Goal: Information Seeking & Learning: Learn about a topic

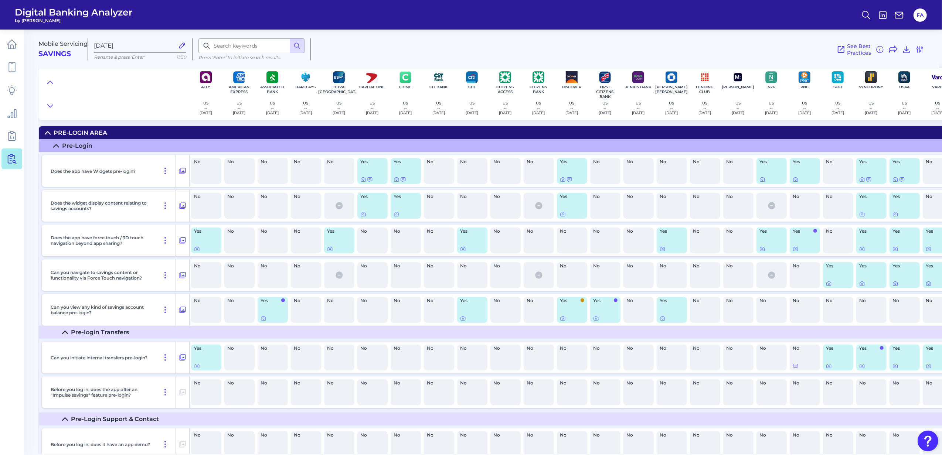
click at [8, 165] on link at bounding box center [11, 159] width 21 height 21
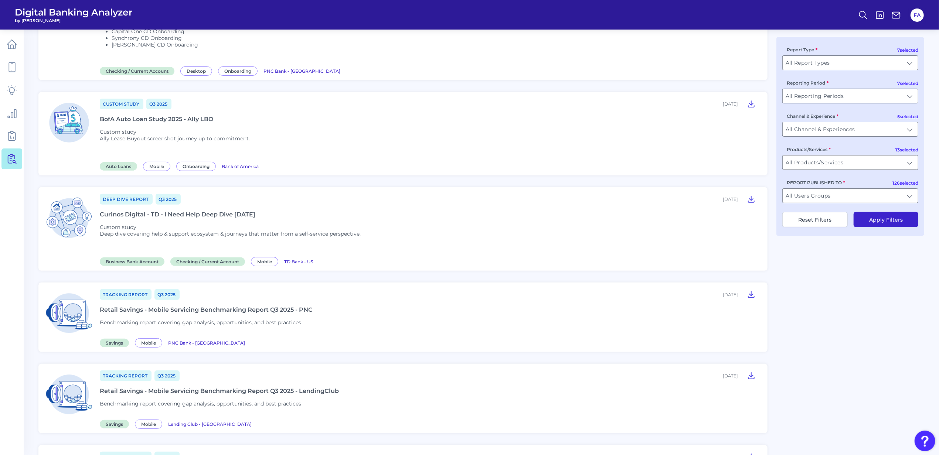
scroll to position [197, 0]
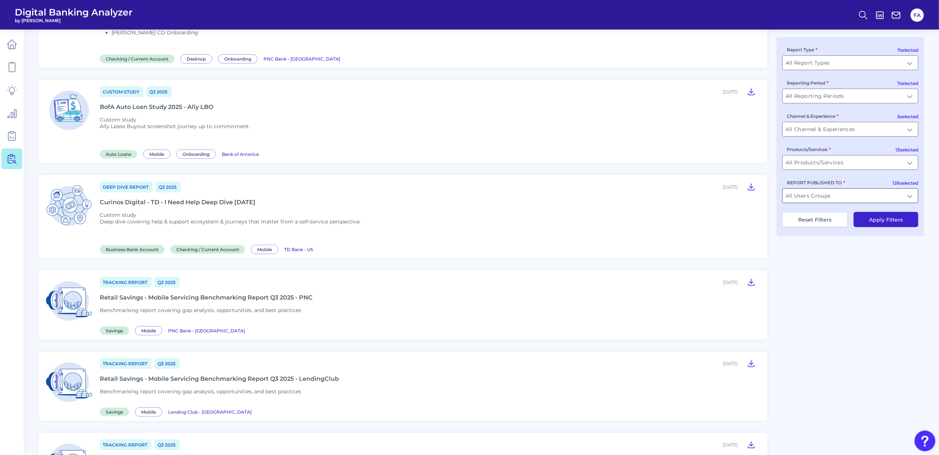
click at [818, 200] on input "All Users Groups" at bounding box center [850, 196] width 135 height 14
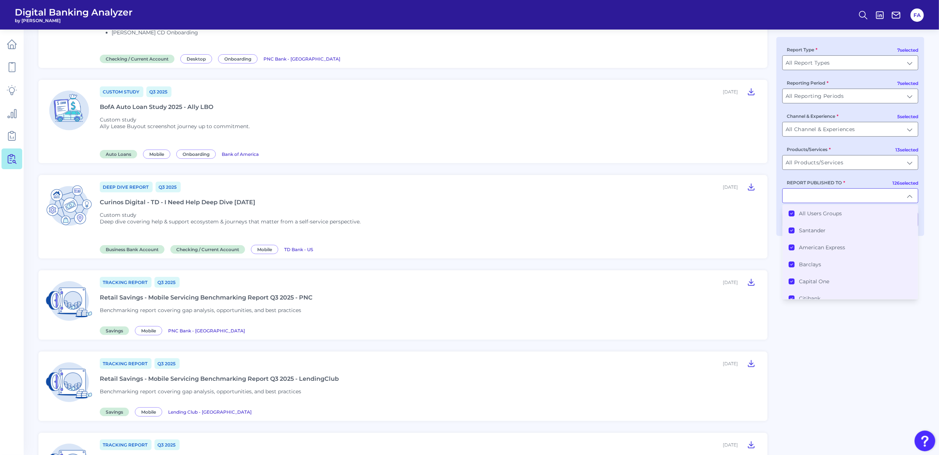
click at [794, 214] on Groups "All Users Groups" at bounding box center [792, 214] width 6 height 6
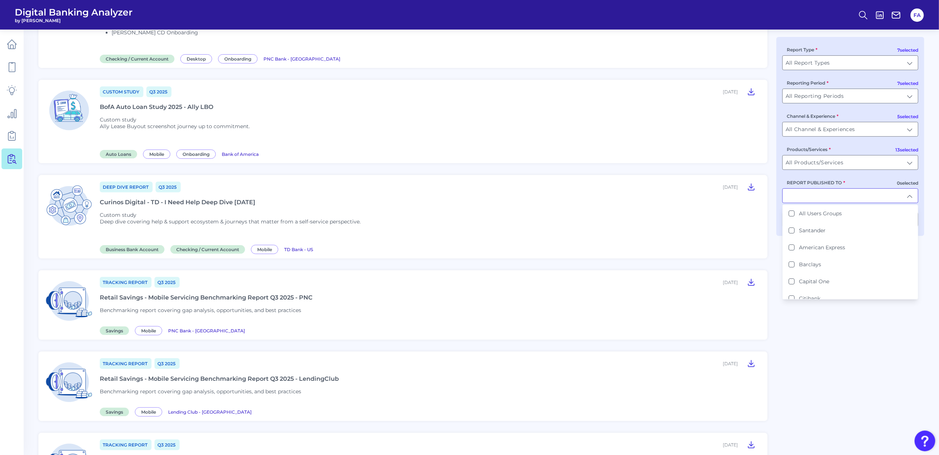
click at [799, 196] on input "REPORT PUBLISHED TO" at bounding box center [850, 196] width 135 height 14
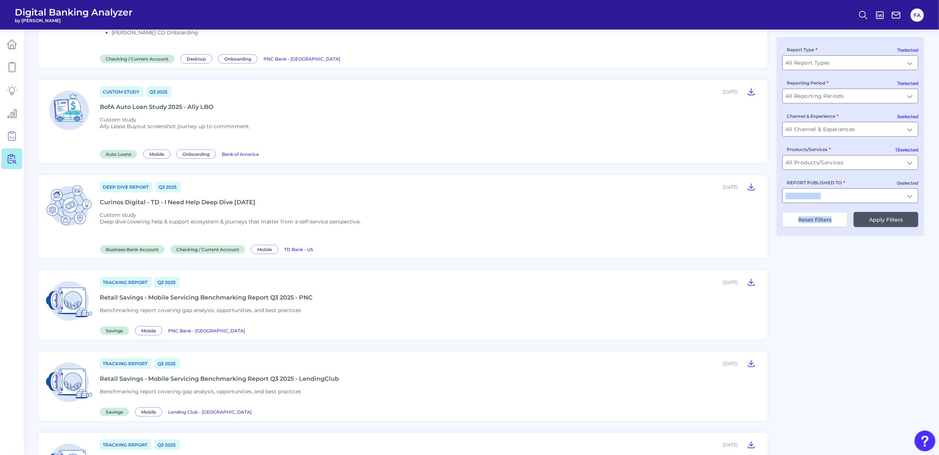
click at [835, 211] on div "7 selected Report Type All Report Types All Report Types 7 selected Reporting P…" at bounding box center [851, 136] width 148 height 199
drag, startPoint x: 835, startPoint y: 211, endPoint x: 818, endPoint y: 207, distance: 17.0
click at [819, 209] on div "7 selected Report Type All Report Types All Report Types 7 selected Reporting P…" at bounding box center [851, 136] width 148 height 199
click at [817, 203] on input "REPORT PUBLISHED TO" at bounding box center [850, 196] width 135 height 14
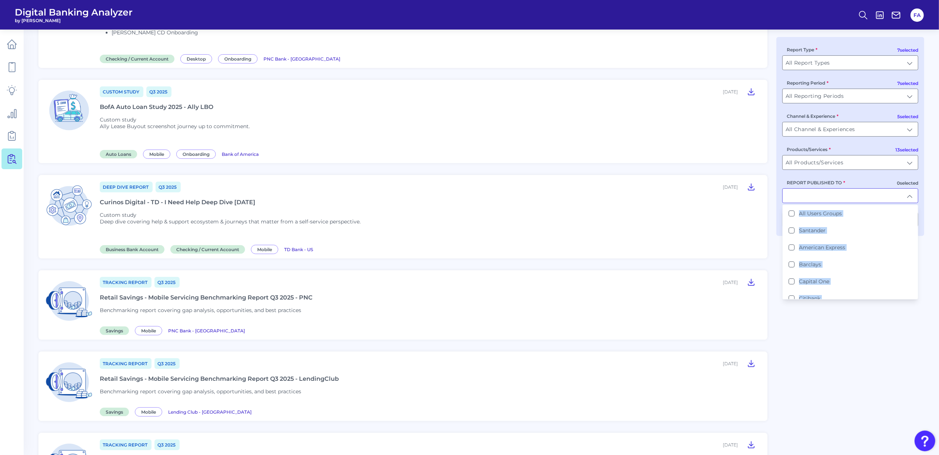
click at [815, 203] on input "REPORT PUBLISHED TO" at bounding box center [850, 196] width 135 height 14
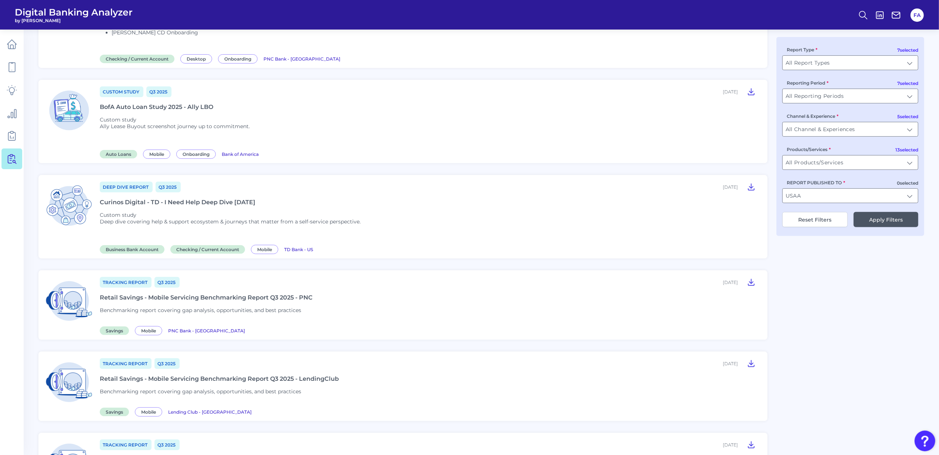
type input "USAA"
drag, startPoint x: 883, startPoint y: 231, endPoint x: 878, endPoint y: 230, distance: 4.5
click at [882, 231] on div "7 selected Report Type All Report Types All Report Types 7 selected Reporting P…" at bounding box center [851, 136] width 148 height 199
click at [838, 200] on input "REPORT PUBLISHED TO" at bounding box center [850, 196] width 135 height 14
click at [831, 213] on li "USA A" at bounding box center [850, 213] width 135 height 17
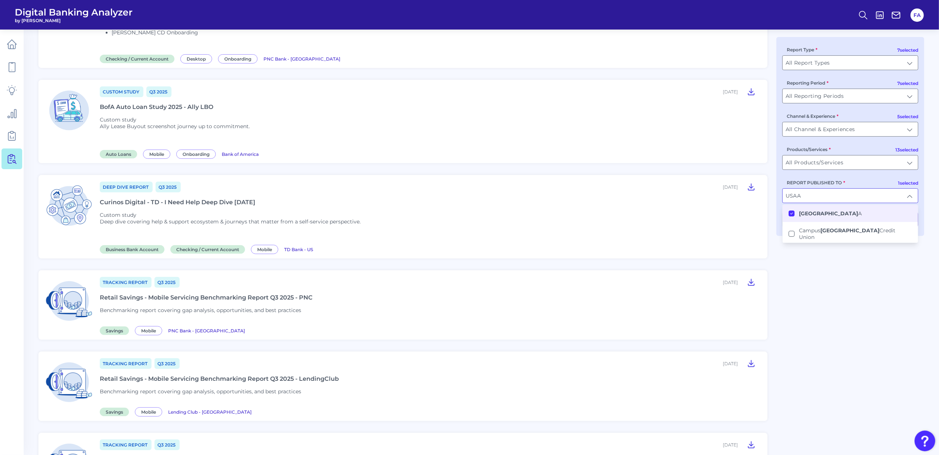
type input "USAA"
drag, startPoint x: 840, startPoint y: 276, endPoint x: 843, endPoint y: 253, distance: 23.1
click at [839, 276] on div "Tracking Report Q3 [DATE], 2025 Retail Checking - Desktop Servicing Benchmarkin…" at bounding box center [481, 428] width 886 height 1103
click at [864, 212] on div "7 selected Report Type All Report Types All Report Types 7 selected Reporting P…" at bounding box center [851, 136] width 148 height 199
click at [864, 215] on button "Apply Filters" at bounding box center [886, 219] width 65 height 15
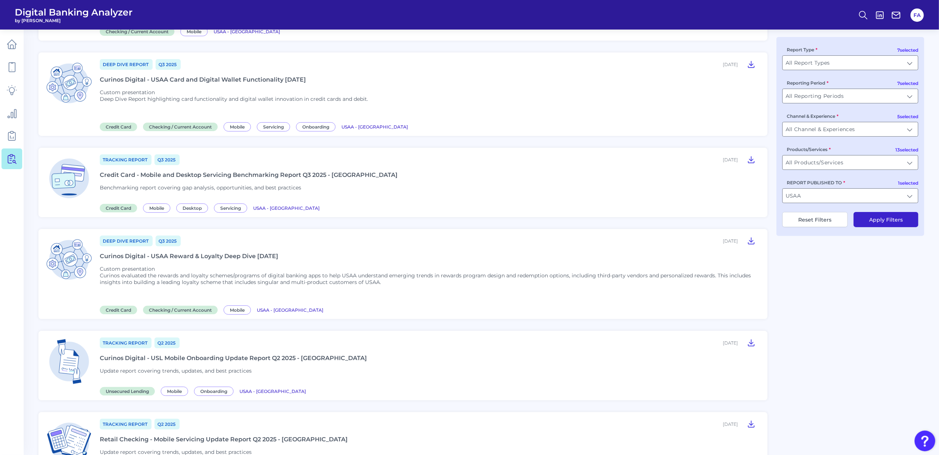
scroll to position [0, 0]
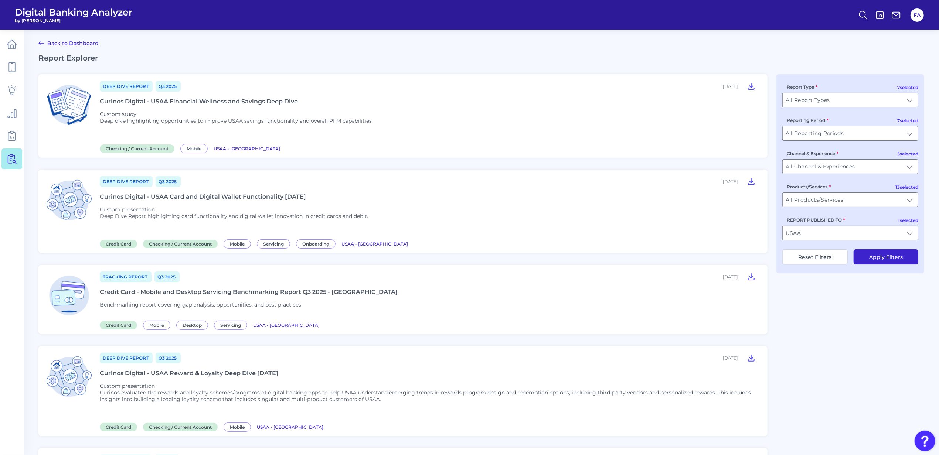
click at [166, 203] on div "Deep Dive Report Q3 [DATE], 2025 Curinos Digital - USAA Card and Digital Wallet…" at bounding box center [429, 212] width 659 height 72
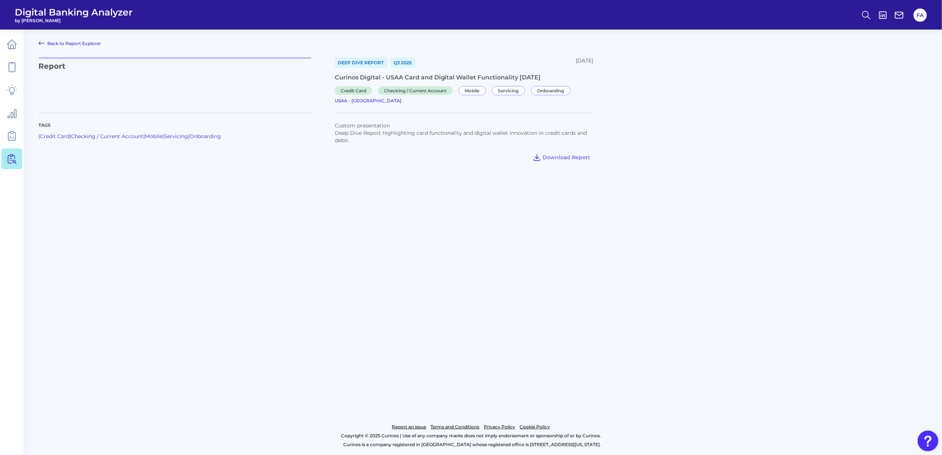
click at [73, 44] on link "Back to Report Explorer" at bounding box center [69, 43] width 62 height 9
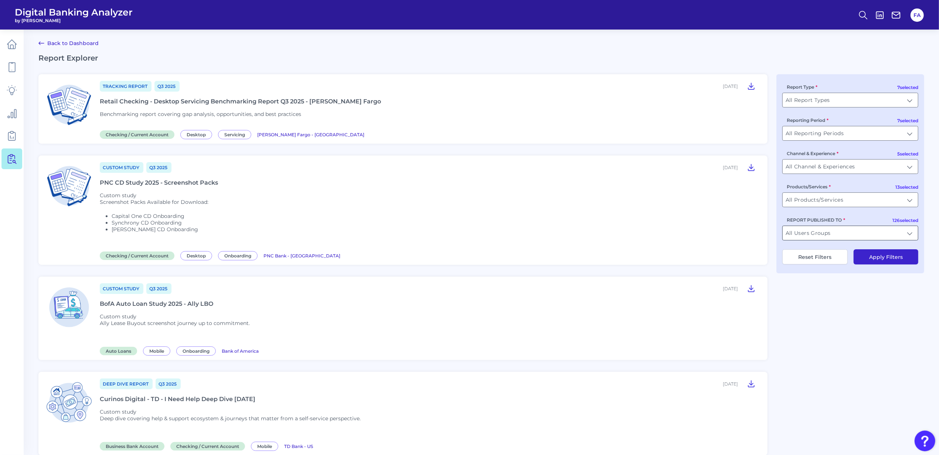
click at [806, 240] on input "All Users Groups" at bounding box center [850, 233] width 135 height 14
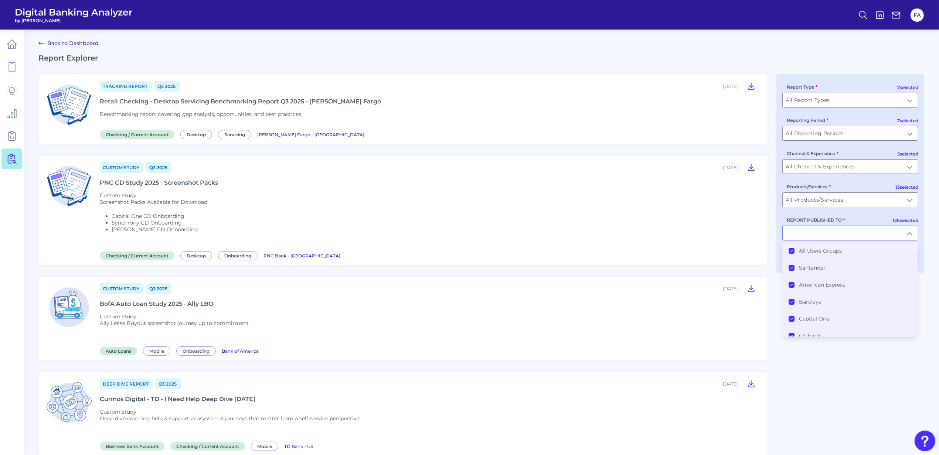
click at [796, 254] on div "All Users Groups" at bounding box center [815, 251] width 53 height 7
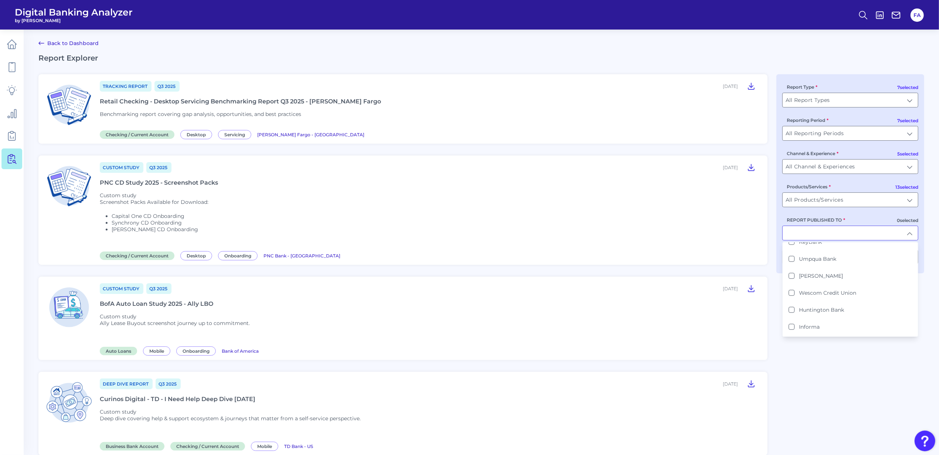
scroll to position [345, 0]
click at [794, 260] on button "USAA" at bounding box center [792, 263] width 6 height 6
type input "USAA"
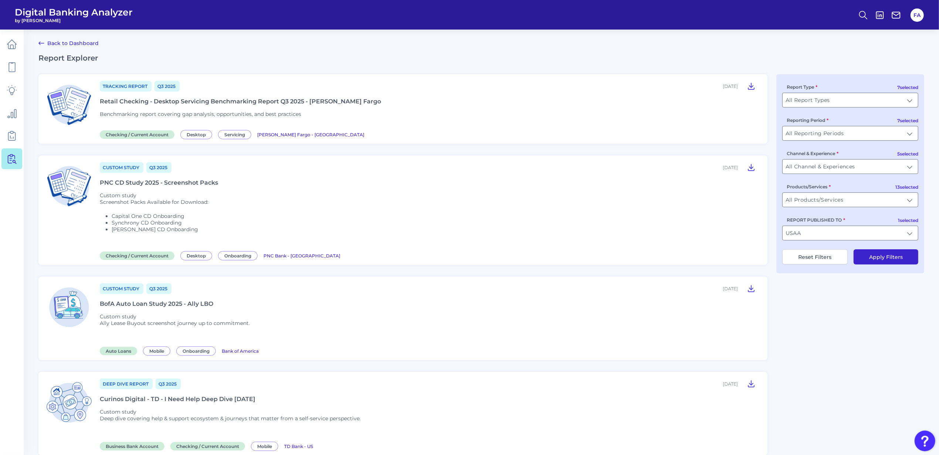
drag, startPoint x: 864, startPoint y: 262, endPoint x: 864, endPoint y: 267, distance: 4.8
click at [864, 267] on div "7 selected Report Type All Report Types All Report Types 7 selected Reporting P…" at bounding box center [851, 173] width 148 height 199
click at [864, 259] on button "Apply Filters" at bounding box center [886, 257] width 65 height 15
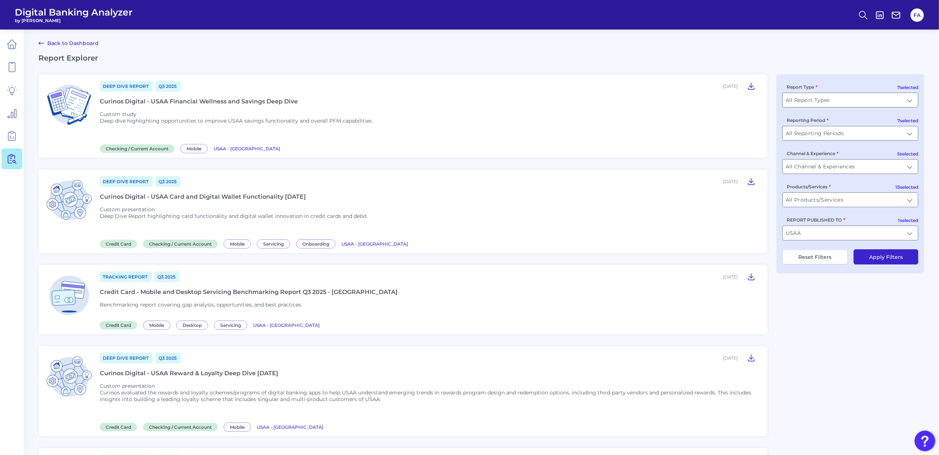
click at [168, 112] on p "Custom study Deep dive highlighting opportunities to improve USAA savings funct…" at bounding box center [236, 121] width 273 height 21
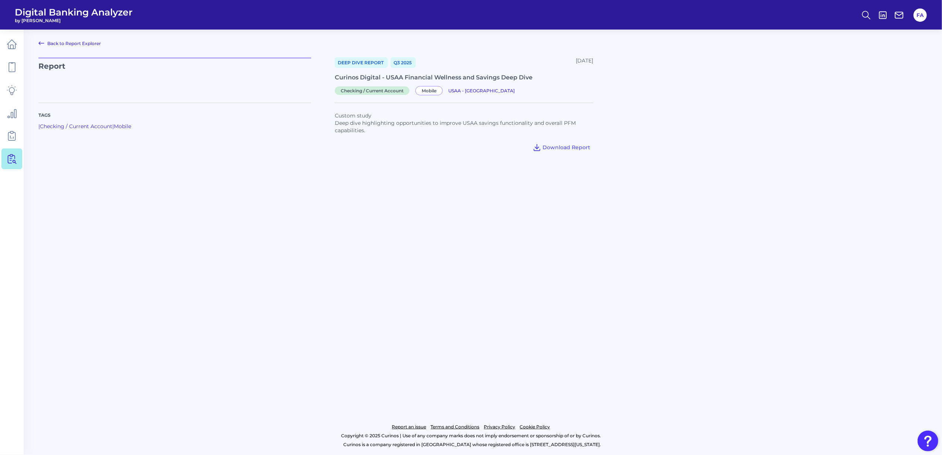
click at [54, 44] on link "Back to Report Explorer" at bounding box center [69, 43] width 62 height 9
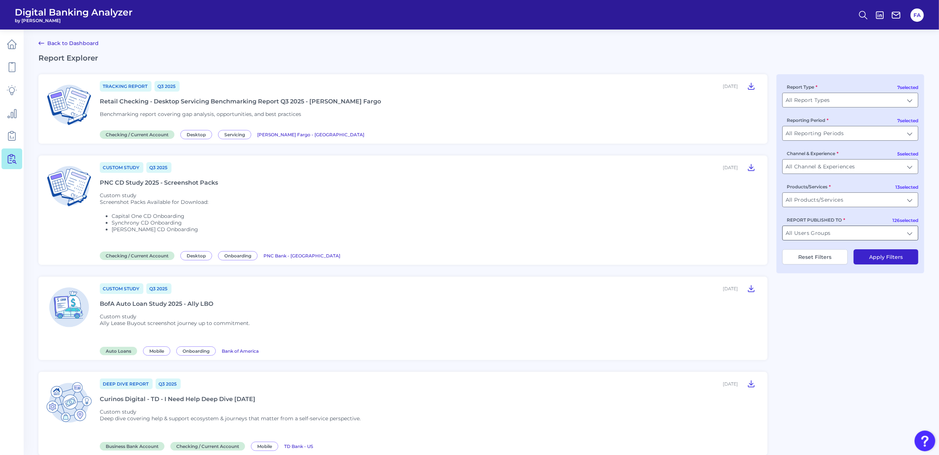
click at [832, 236] on input "All Users Groups" at bounding box center [850, 233] width 135 height 14
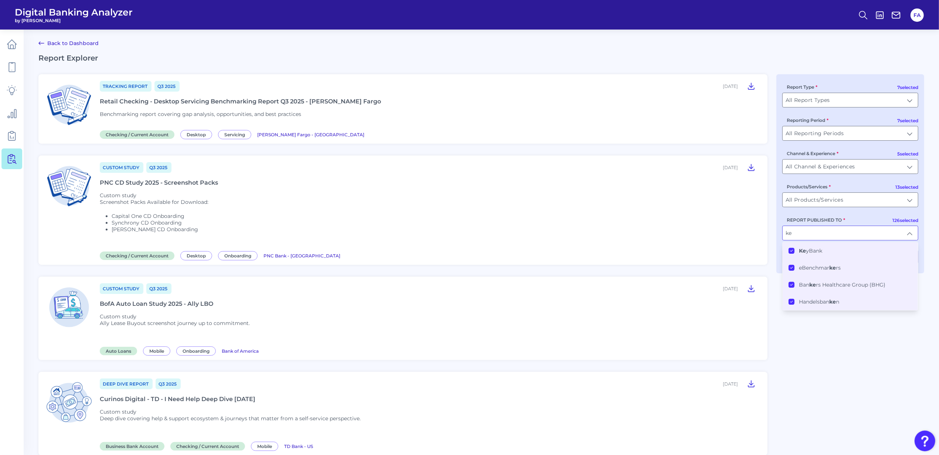
click at [912, 237] on input "ke" at bounding box center [850, 233] width 135 height 14
type input "All Users Groups"
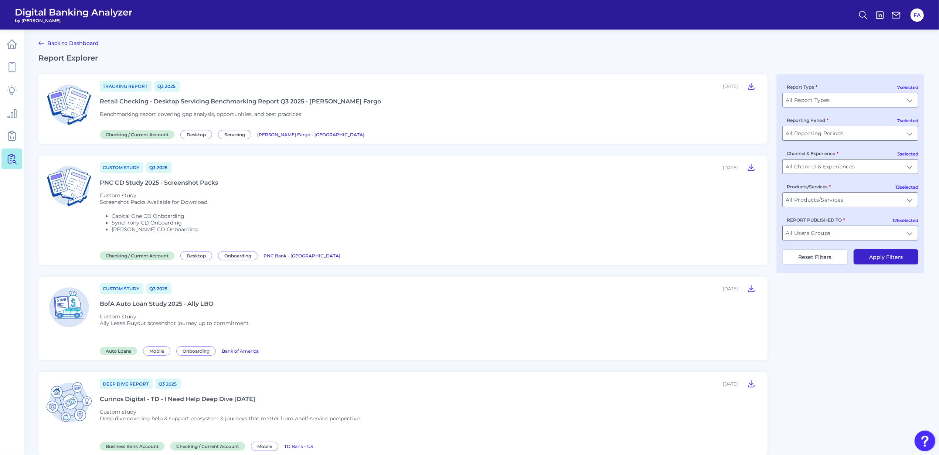
click at [841, 239] on input "All Users Groups" at bounding box center [850, 233] width 135 height 14
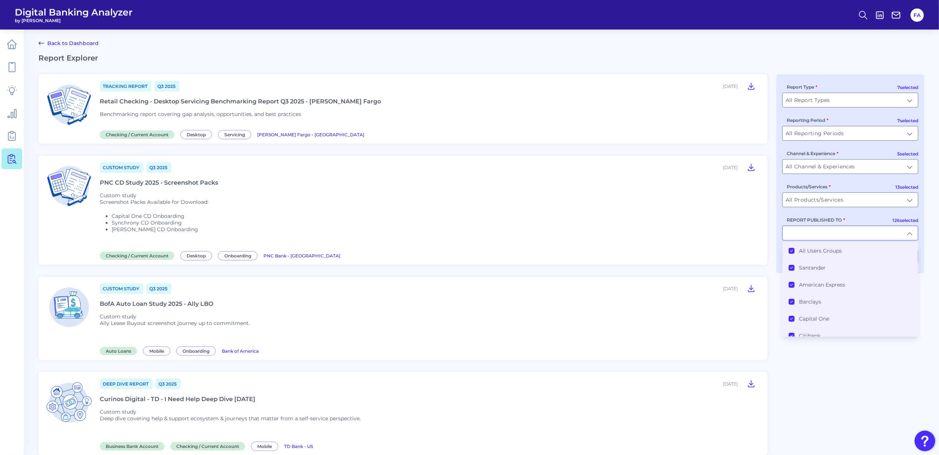
click at [829, 249] on li "All Users Groups" at bounding box center [850, 251] width 135 height 17
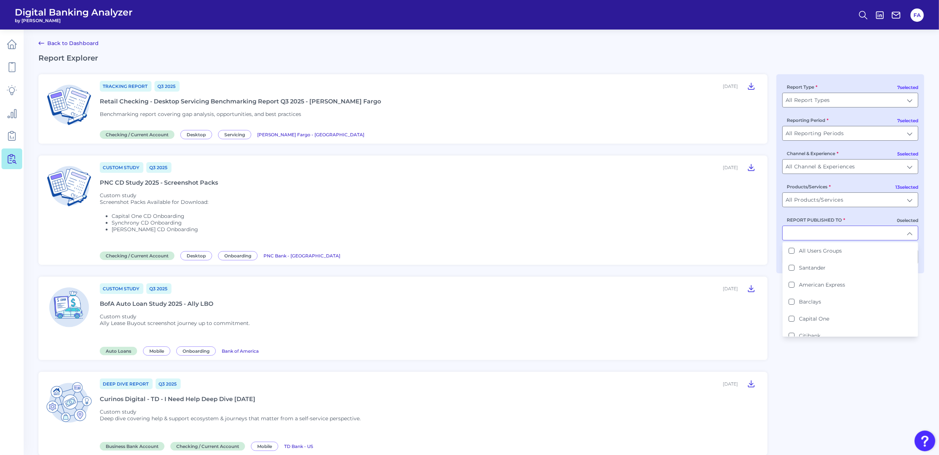
click at [828, 233] on input "REPORT PUBLISHED TO" at bounding box center [850, 233] width 135 height 14
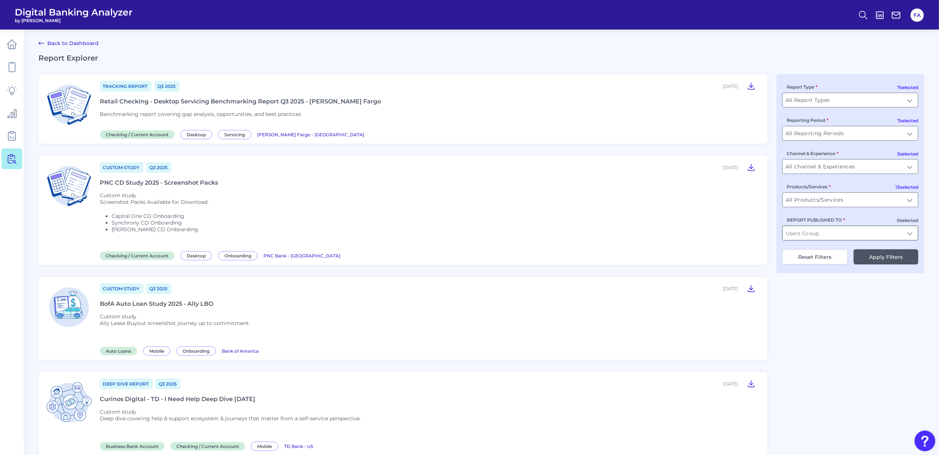
click at [818, 234] on input "REPORT PUBLISHED TO" at bounding box center [850, 233] width 135 height 14
click at [817, 264] on button "Reset Filters" at bounding box center [815, 257] width 65 height 15
type input "All Users Groups"
click at [801, 245] on div "7 selected Report Type All Report Types All Report Types 7 selected Reporting P…" at bounding box center [851, 173] width 148 height 199
click at [794, 240] on input "All Users Groups" at bounding box center [850, 233] width 135 height 14
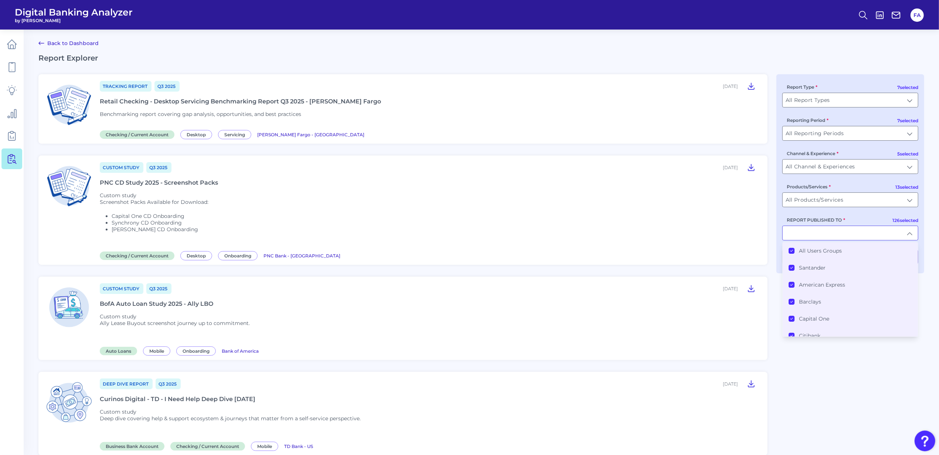
click at [807, 252] on label "All Users Groups" at bounding box center [820, 251] width 43 height 7
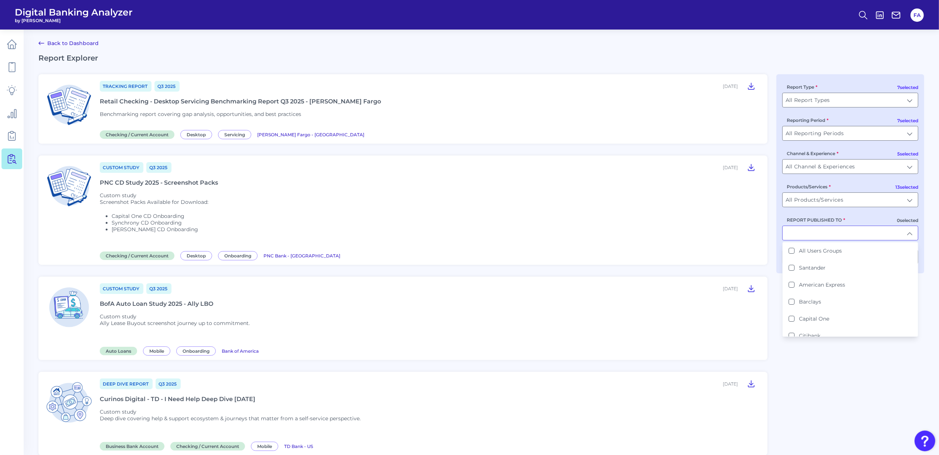
click at [808, 234] on input "REPORT PUBLISHED TO" at bounding box center [850, 233] width 135 height 14
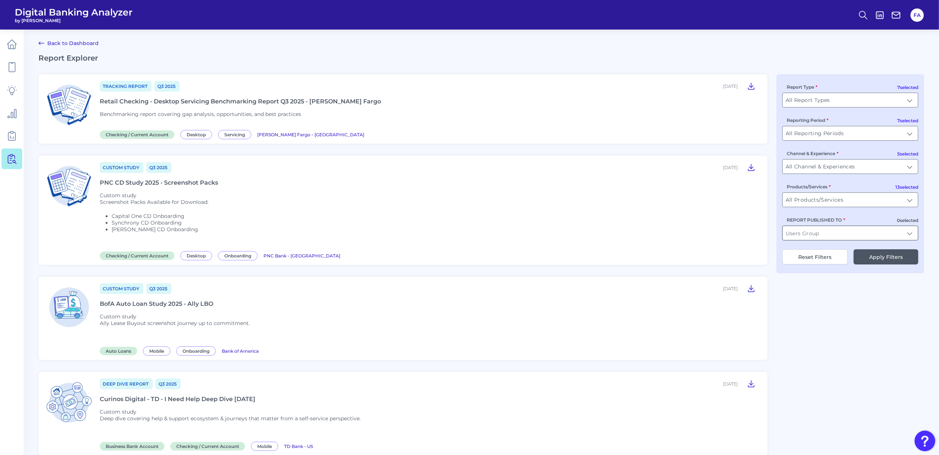
click at [811, 234] on input "REPORT PUBLISHED TO" at bounding box center [850, 233] width 135 height 14
click at [838, 256] on li "KeyBa nk" at bounding box center [850, 251] width 135 height 17
type input "KeyBank"
click at [872, 259] on button "Apply Filters" at bounding box center [886, 257] width 65 height 15
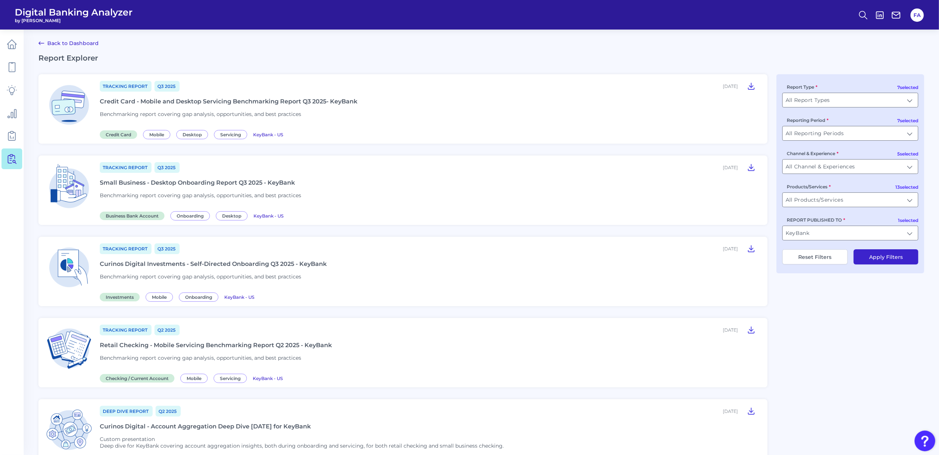
scroll to position [49, 0]
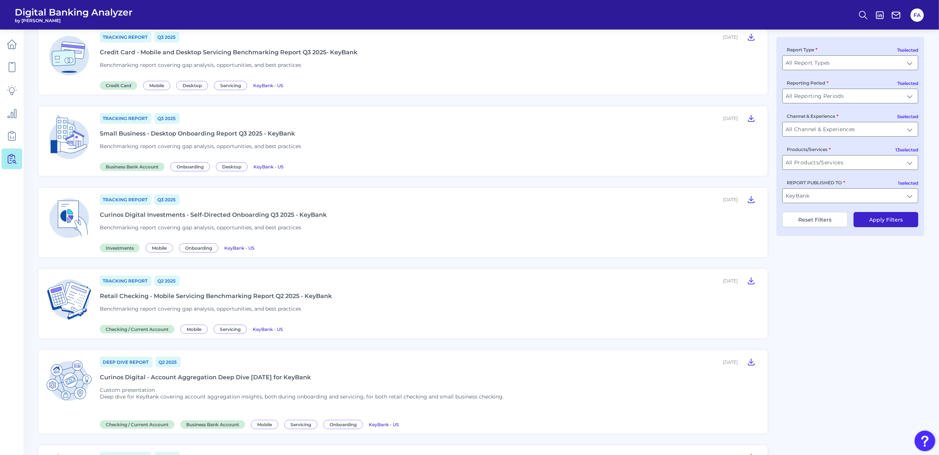
click at [292, 381] on div "Curinos Digital - Account Aggregation Deep Dive [DATE] for KeyBank" at bounding box center [205, 377] width 211 height 7
